Goal: Task Accomplishment & Management: Use online tool/utility

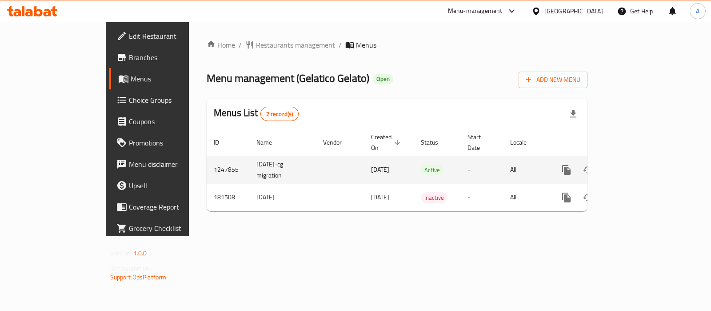
click at [641, 159] on link "enhanced table" at bounding box center [630, 169] width 21 height 21
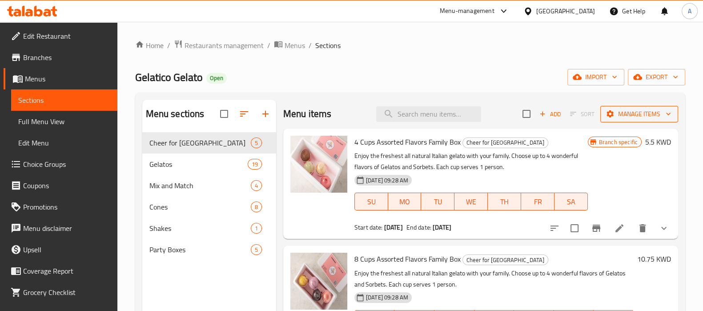
click at [664, 118] on icon "button" at bounding box center [668, 113] width 9 height 9
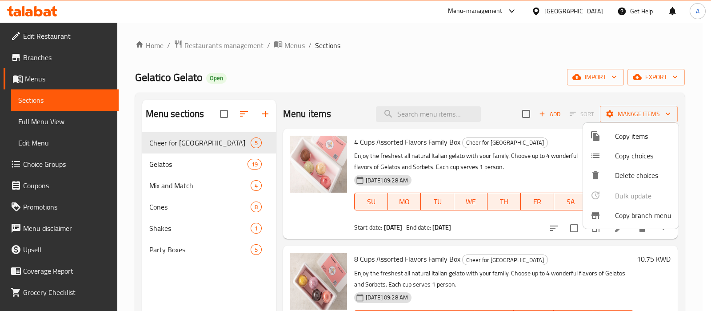
click at [617, 212] on span "Copy branch menu" at bounding box center [643, 215] width 56 height 11
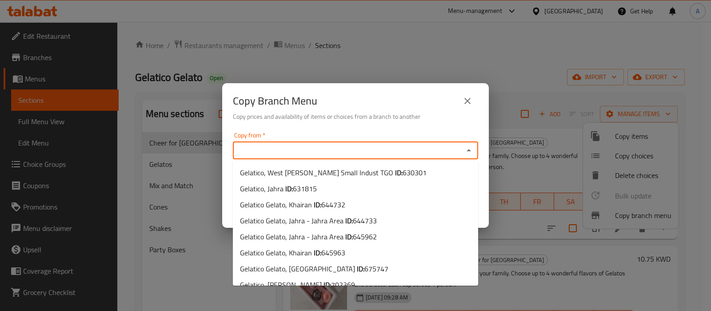
click at [373, 154] on input "Copy from   *" at bounding box center [348, 150] width 225 height 12
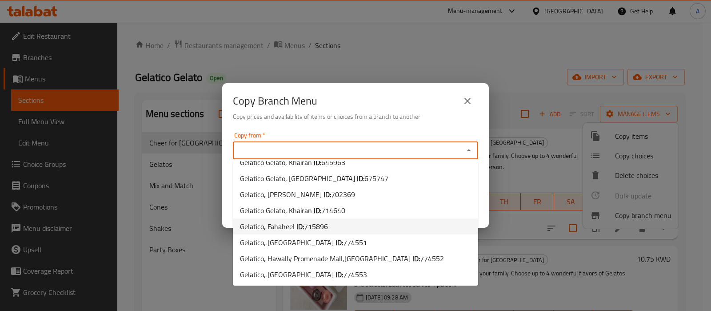
click at [376, 223] on li "Gelatico, Fahaheel ID: 715896" at bounding box center [355, 226] width 245 height 16
type input "Gelatico, Fahaheel"
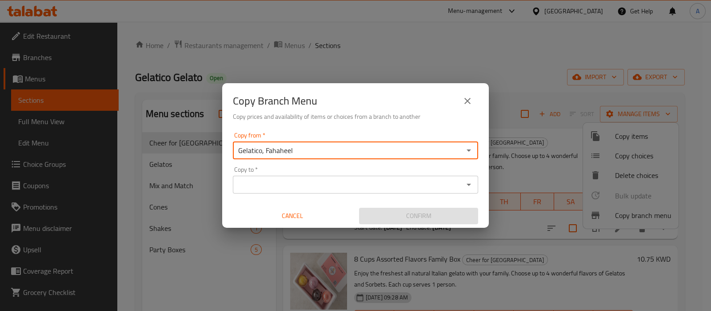
click at [372, 189] on input "Copy to   *" at bounding box center [348, 184] width 225 height 12
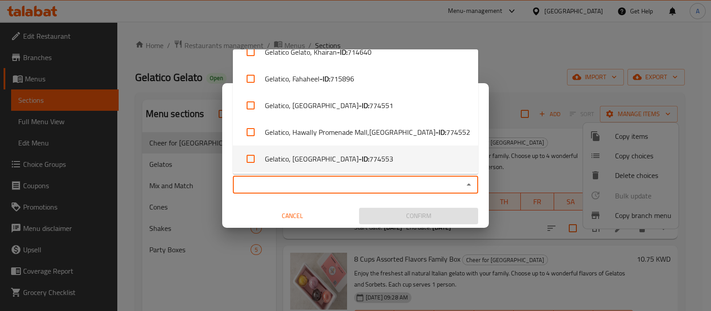
scroll to position [229, 0]
click at [369, 154] on span "774553" at bounding box center [381, 157] width 24 height 11
checkbox input "true"
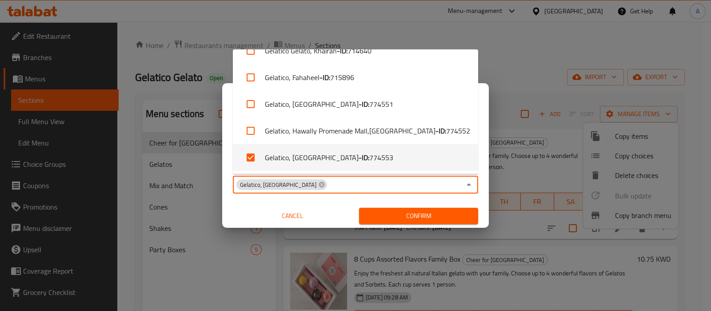
click at [374, 211] on span "Confirm" at bounding box center [418, 215] width 105 height 11
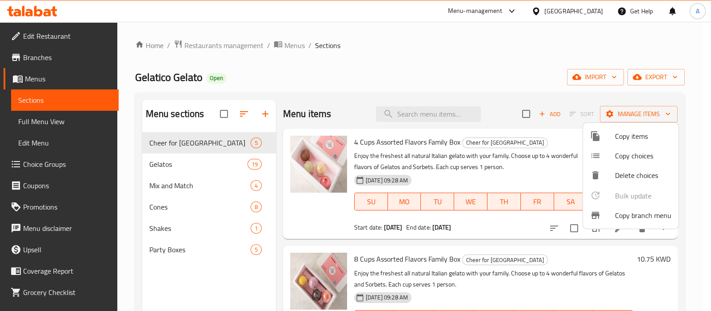
click at [36, 78] on div at bounding box center [355, 155] width 711 height 311
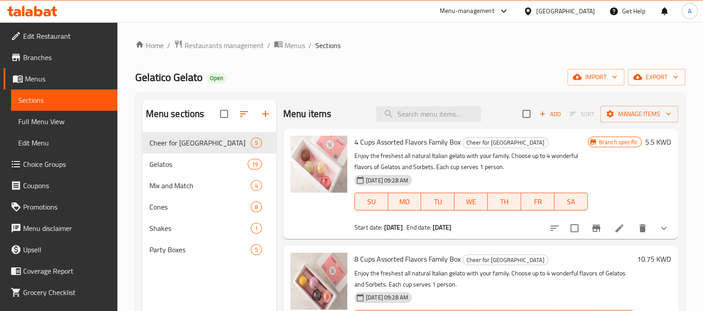
click at [36, 78] on span "Menus" at bounding box center [67, 78] width 85 height 11
